Goal: Task Accomplishment & Management: Use online tool/utility

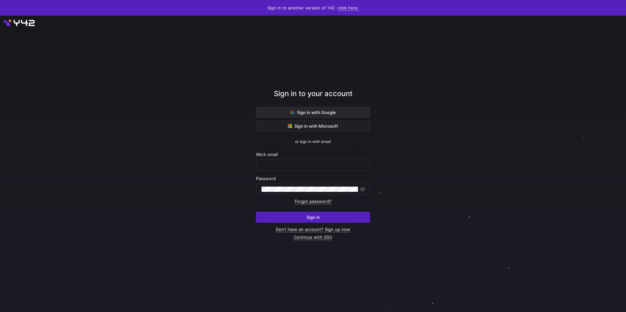
click at [309, 112] on span "Sign in with Google" at bounding box center [312, 112] width 45 height 5
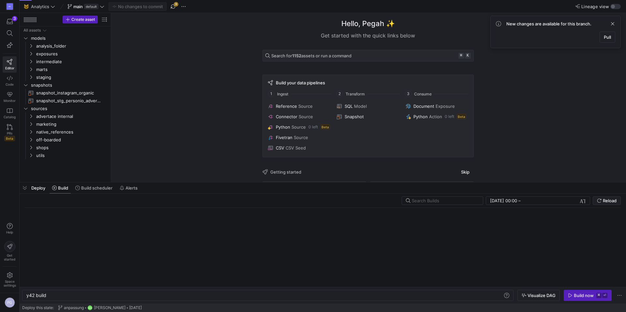
drag, startPoint x: 192, startPoint y: 300, endPoint x: 199, endPoint y: 182, distance: 118.5
click at [199, 182] on div at bounding box center [323, 182] width 606 height 3
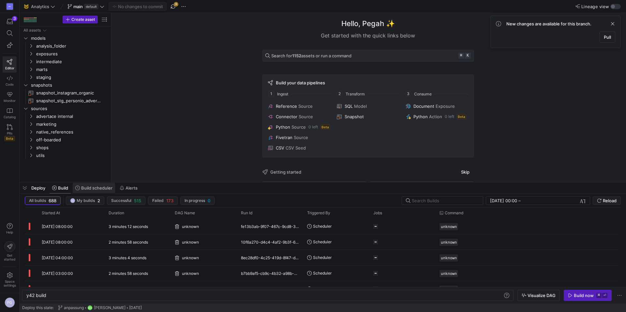
click at [92, 190] on span "Build scheduler" at bounding box center [96, 187] width 31 height 5
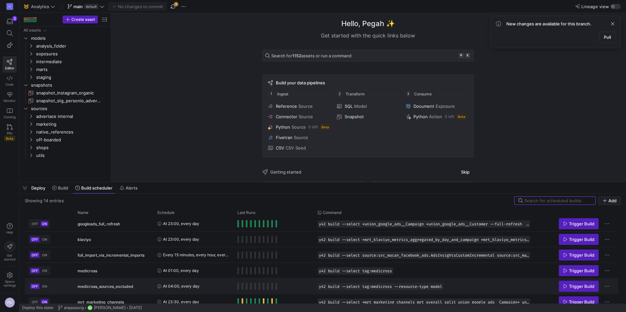
scroll to position [86, 0]
